Goal: Task Accomplishment & Management: Use online tool/utility

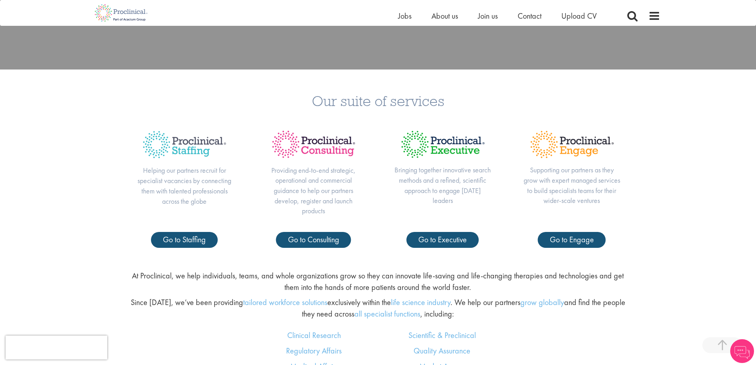
scroll to position [322, 0]
click at [195, 240] on span "Go to Staffing" at bounding box center [184, 239] width 43 height 10
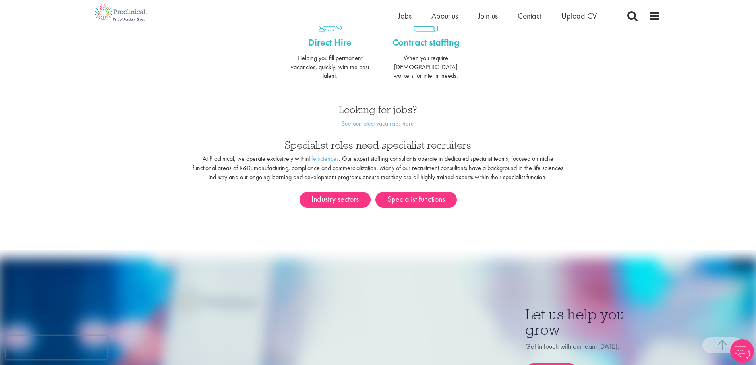
scroll to position [362, 0]
drag, startPoint x: 406, startPoint y: 16, endPoint x: 414, endPoint y: 16, distance: 8.3
click at [414, 16] on ul "Home Jobs About us Join us Contact Upload CV" at bounding box center [507, 16] width 219 height 12
click at [401, 17] on span "Jobs" at bounding box center [405, 16] width 14 height 10
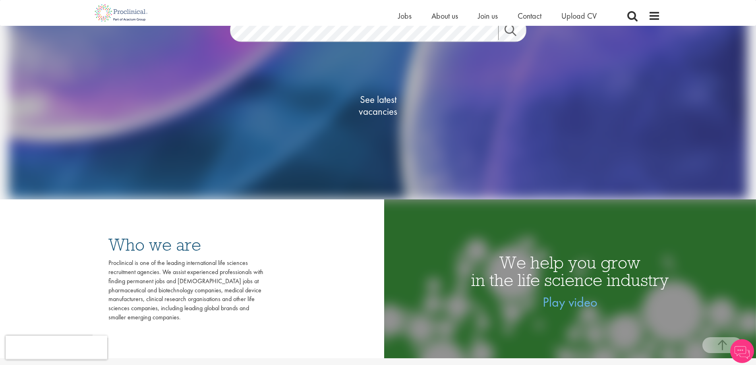
scroll to position [155, 0]
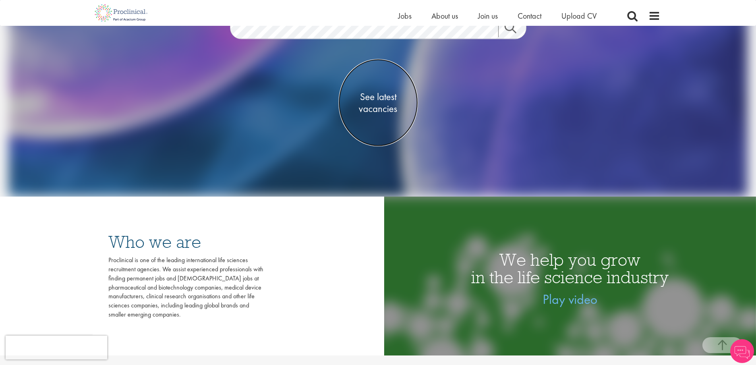
click at [384, 95] on span "See latest vacancies" at bounding box center [378, 103] width 79 height 24
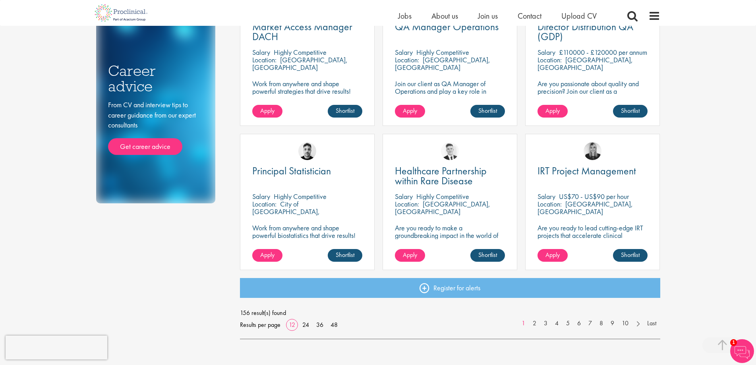
scroll to position [480, 0]
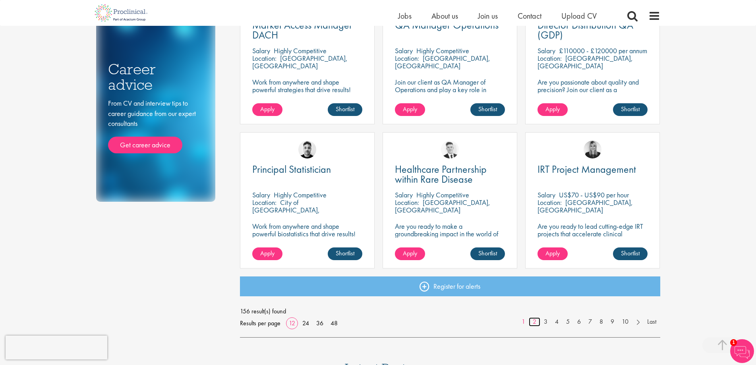
click at [533, 320] on link "2" at bounding box center [535, 321] width 12 height 9
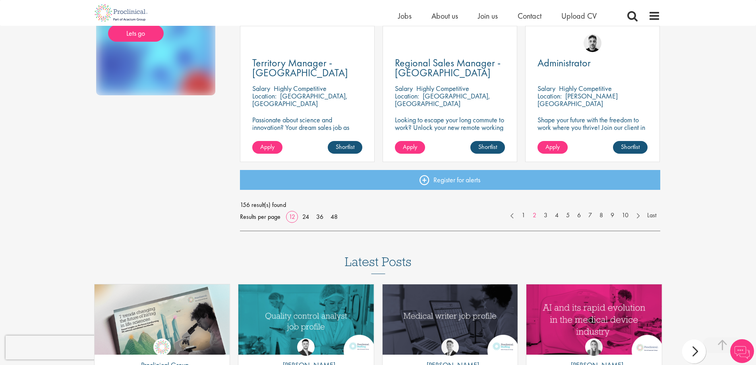
scroll to position [586, 0]
click at [544, 214] on link "3" at bounding box center [546, 215] width 12 height 9
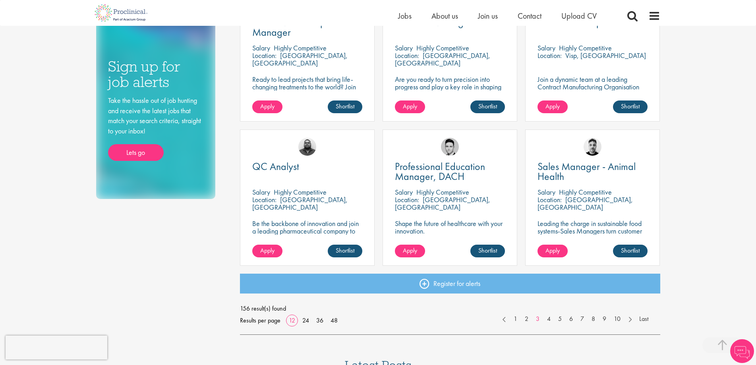
scroll to position [493, 0]
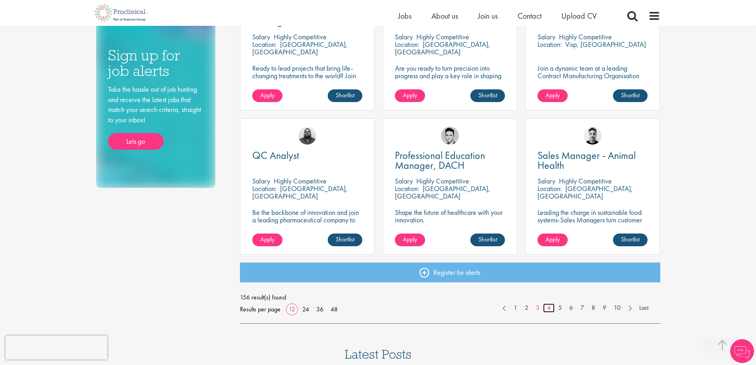
click at [547, 310] on link "4" at bounding box center [549, 308] width 12 height 9
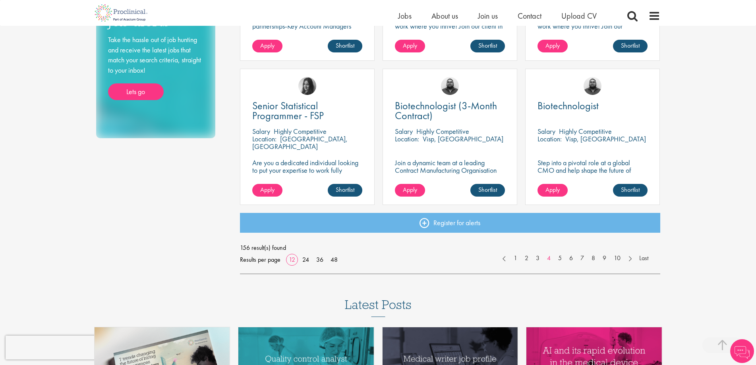
scroll to position [544, 0]
